Goal: Transaction & Acquisition: Purchase product/service

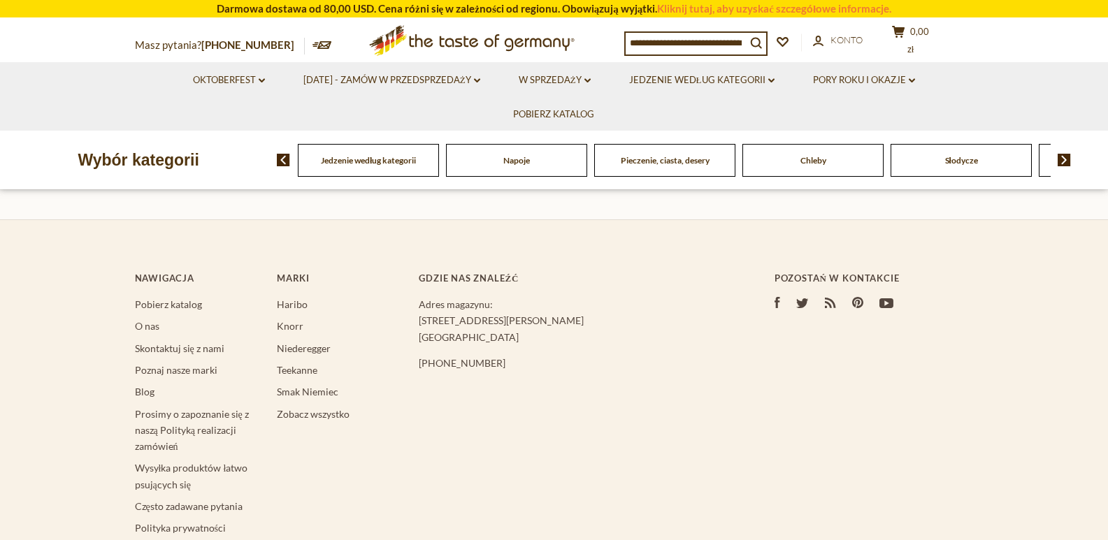
click at [1107, 535] on html "star arrow-up arrow-left arrow-right close arrow-down search check-mark plus mi…" at bounding box center [554, 237] width 1108 height 1126
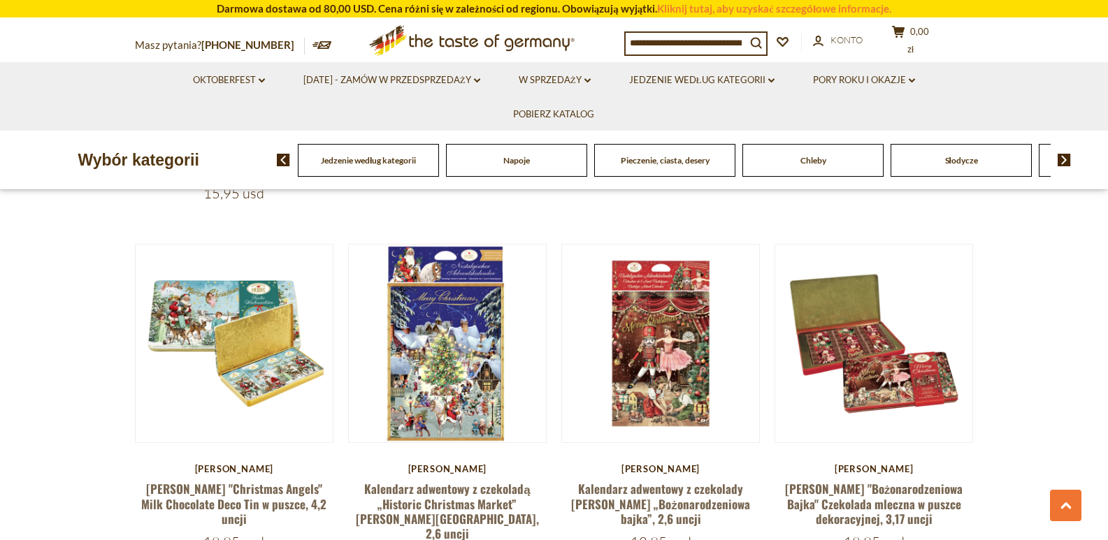
scroll to position [926, 0]
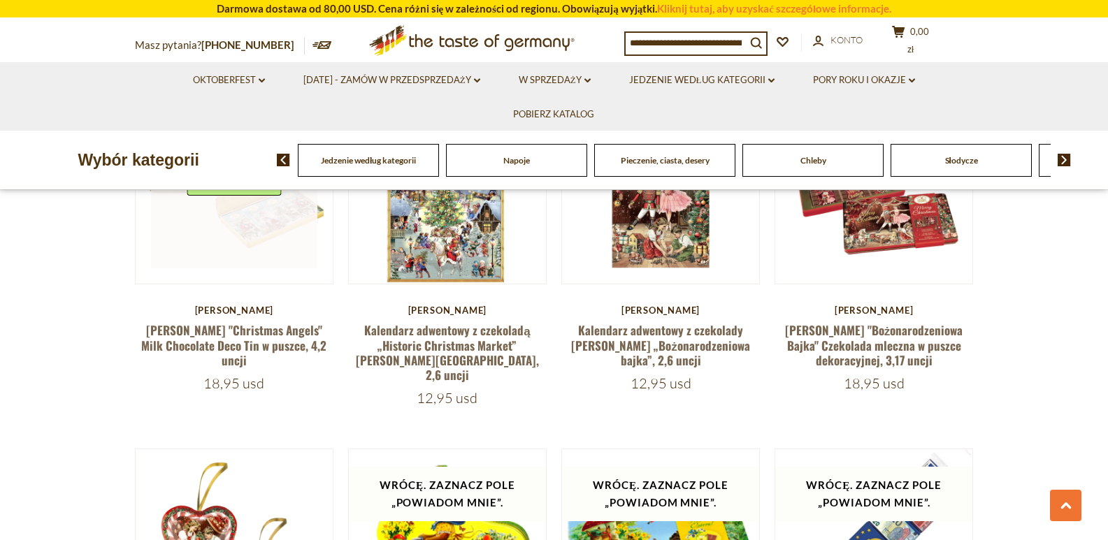
click at [266, 224] on link at bounding box center [234, 185] width 166 height 166
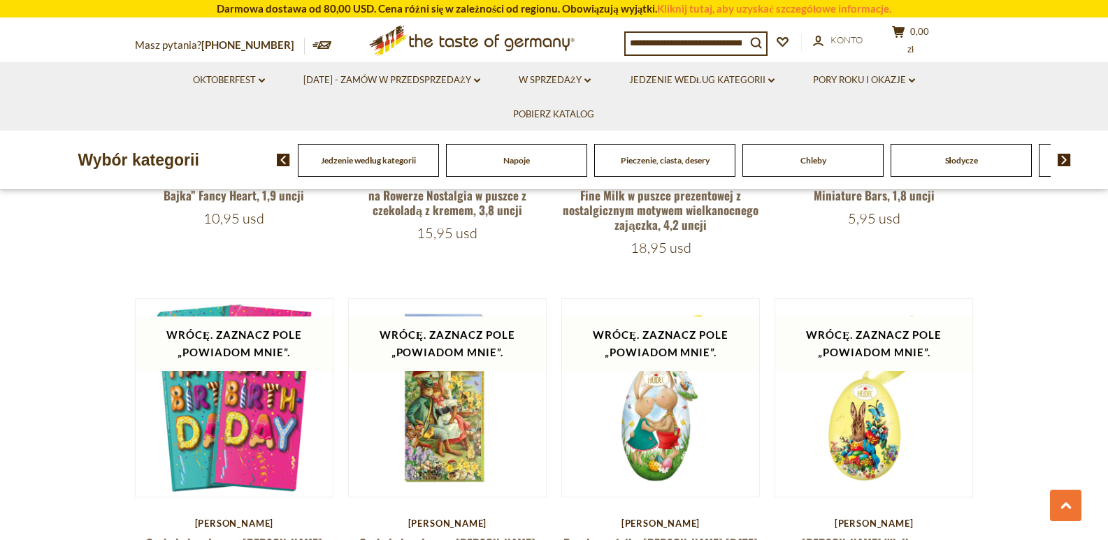
scroll to position [1430, 0]
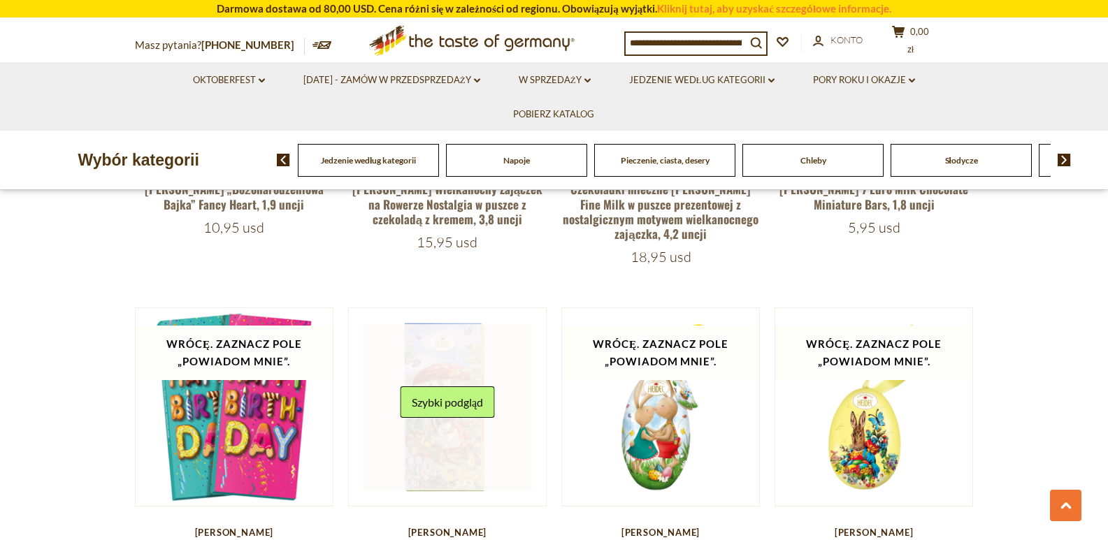
click at [456, 427] on link at bounding box center [447, 407] width 166 height 166
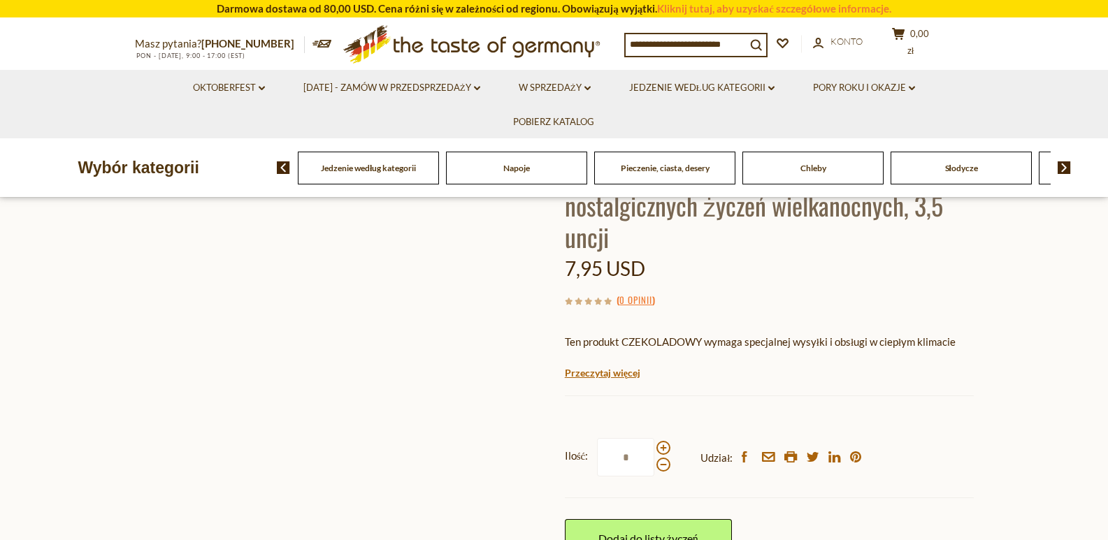
scroll to position [187, 0]
